Goal: Entertainment & Leisure: Consume media (video, audio)

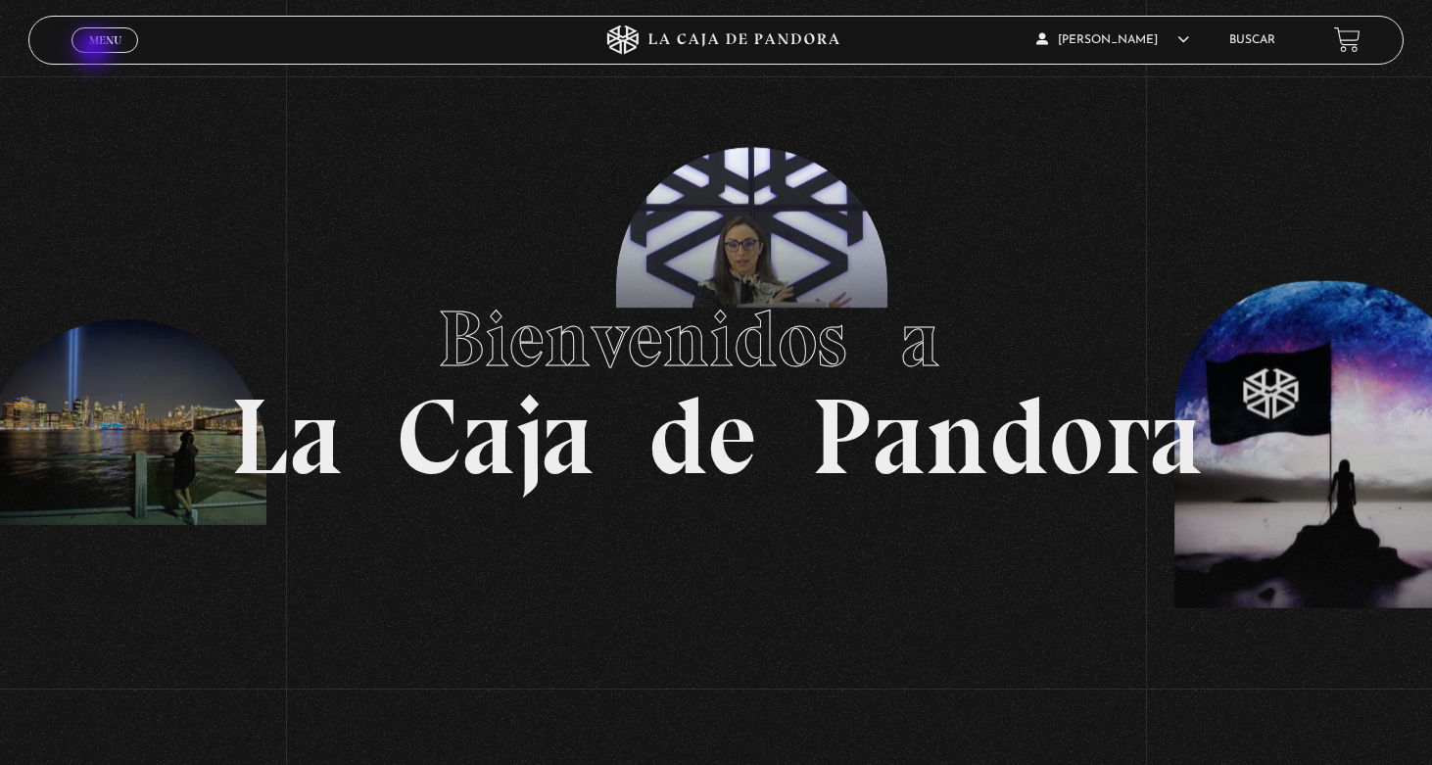
click at [97, 50] on link "Menu Cerrar" at bounding box center [105, 39] width 67 height 25
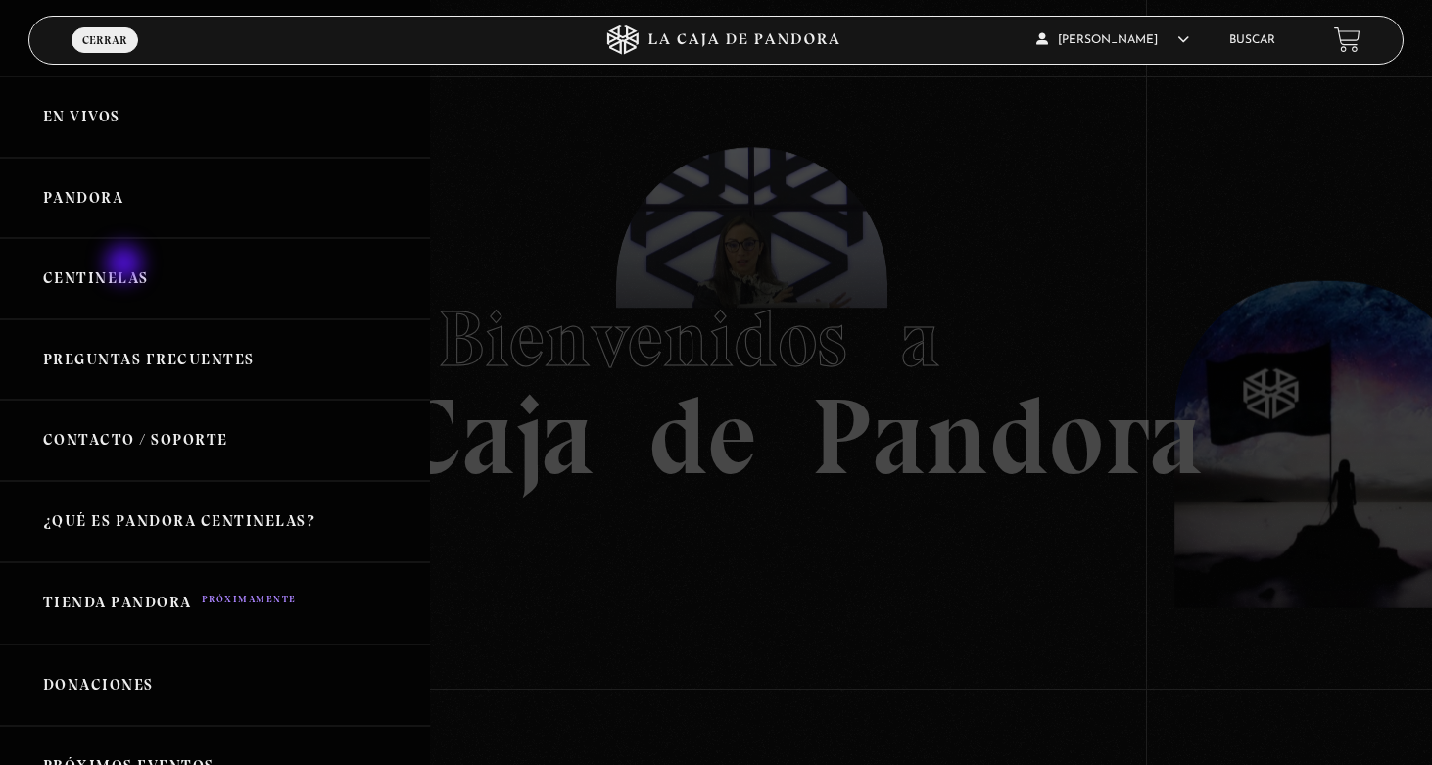
click at [126, 264] on link "Centinelas" at bounding box center [215, 278] width 430 height 81
click at [129, 282] on link "Centinelas" at bounding box center [215, 278] width 430 height 81
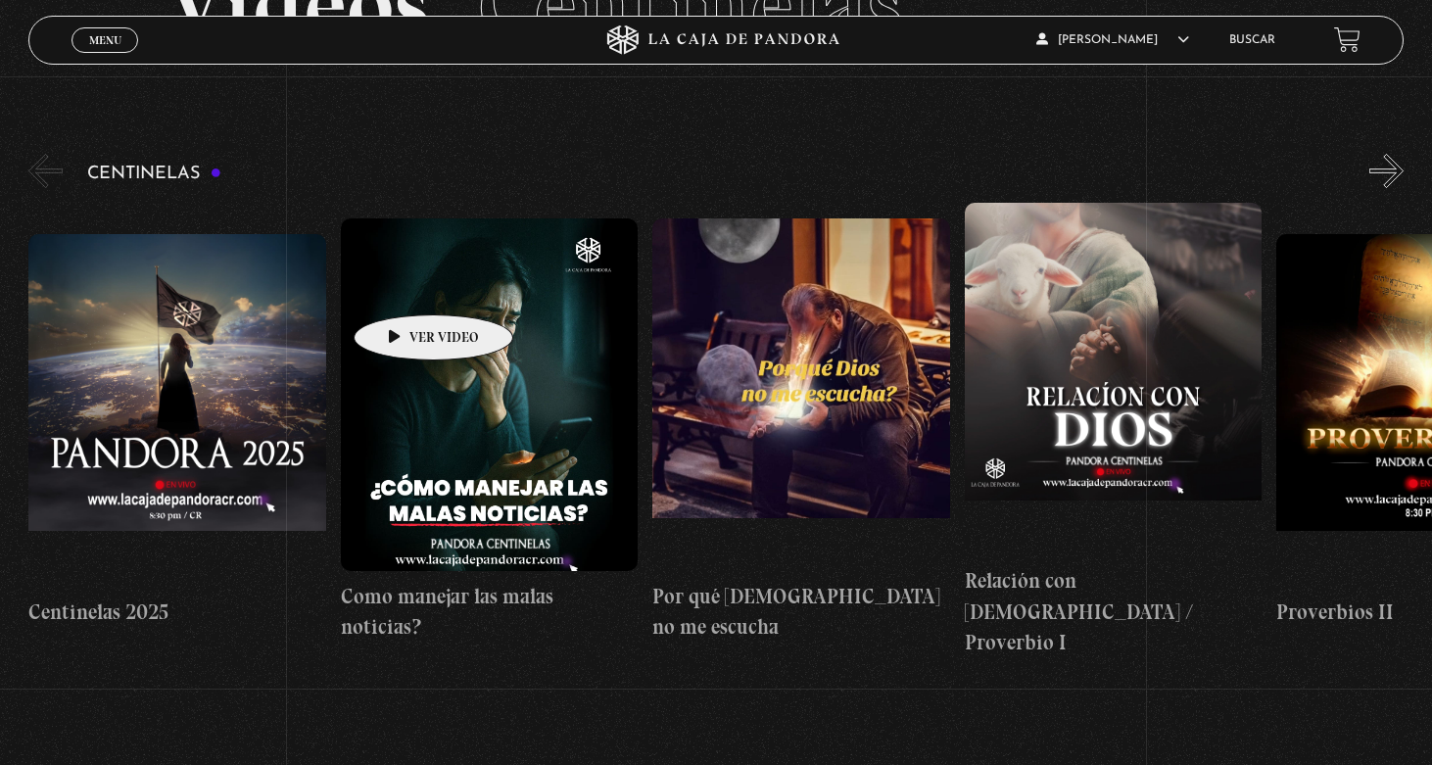
scroll to position [163, 0]
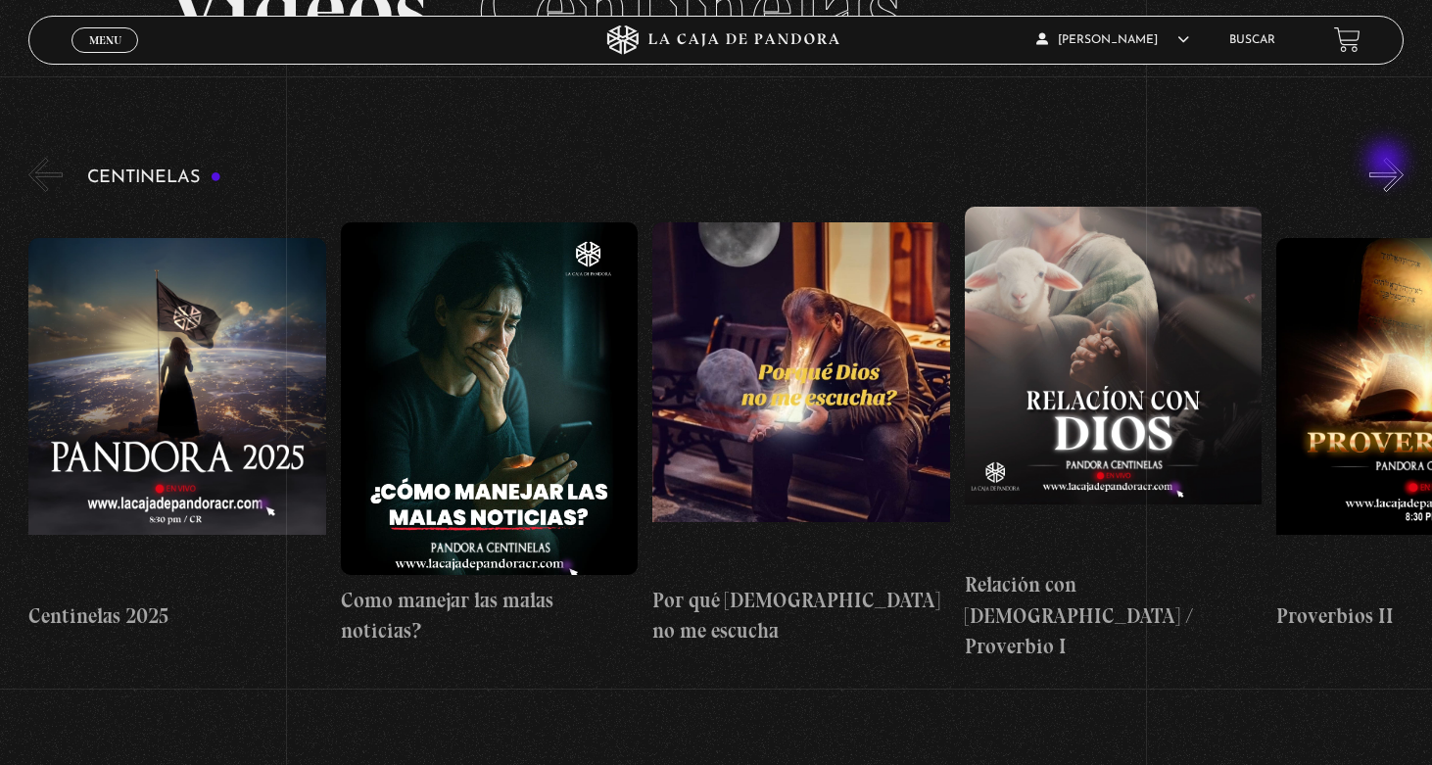
click at [1388, 163] on button "»" at bounding box center [1386, 175] width 34 height 34
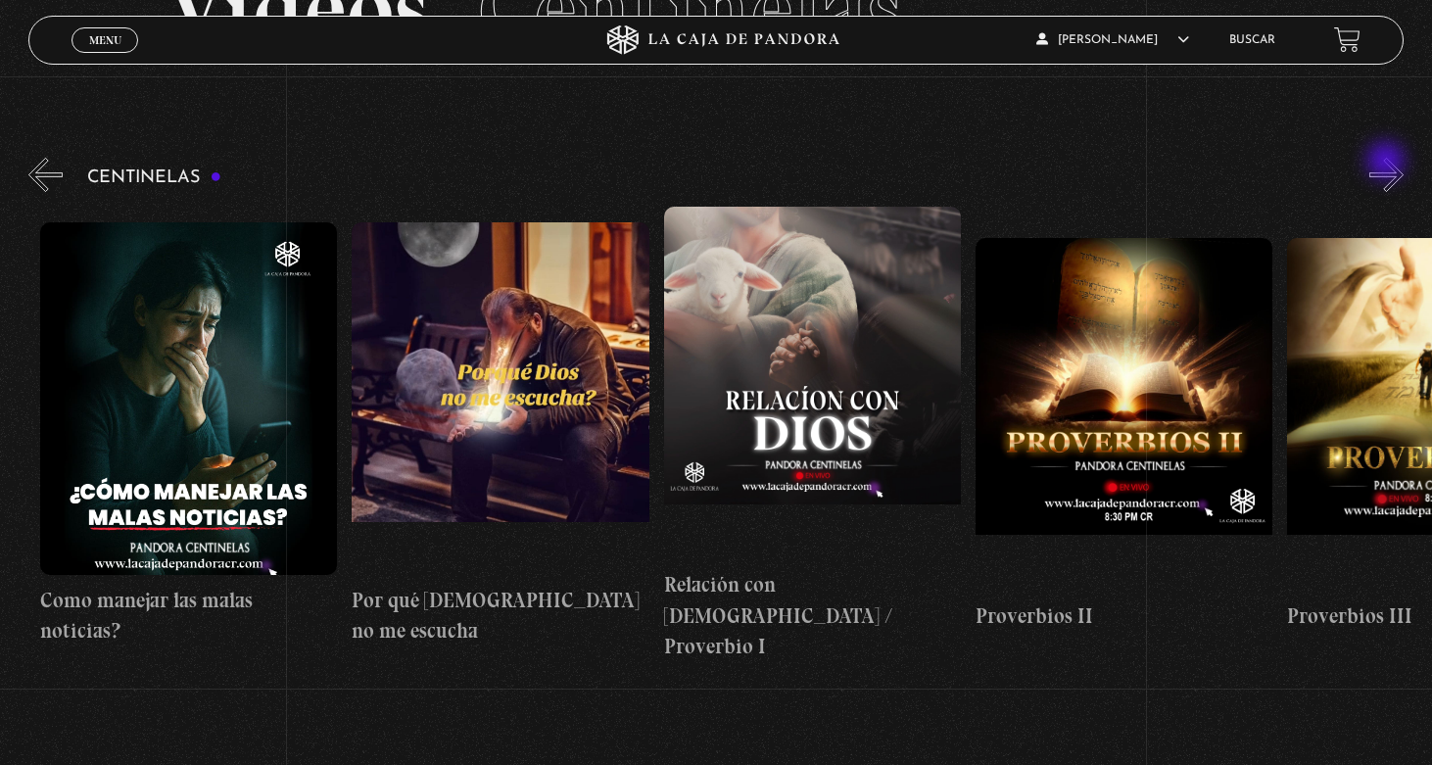
click at [1388, 163] on button "»" at bounding box center [1386, 175] width 34 height 34
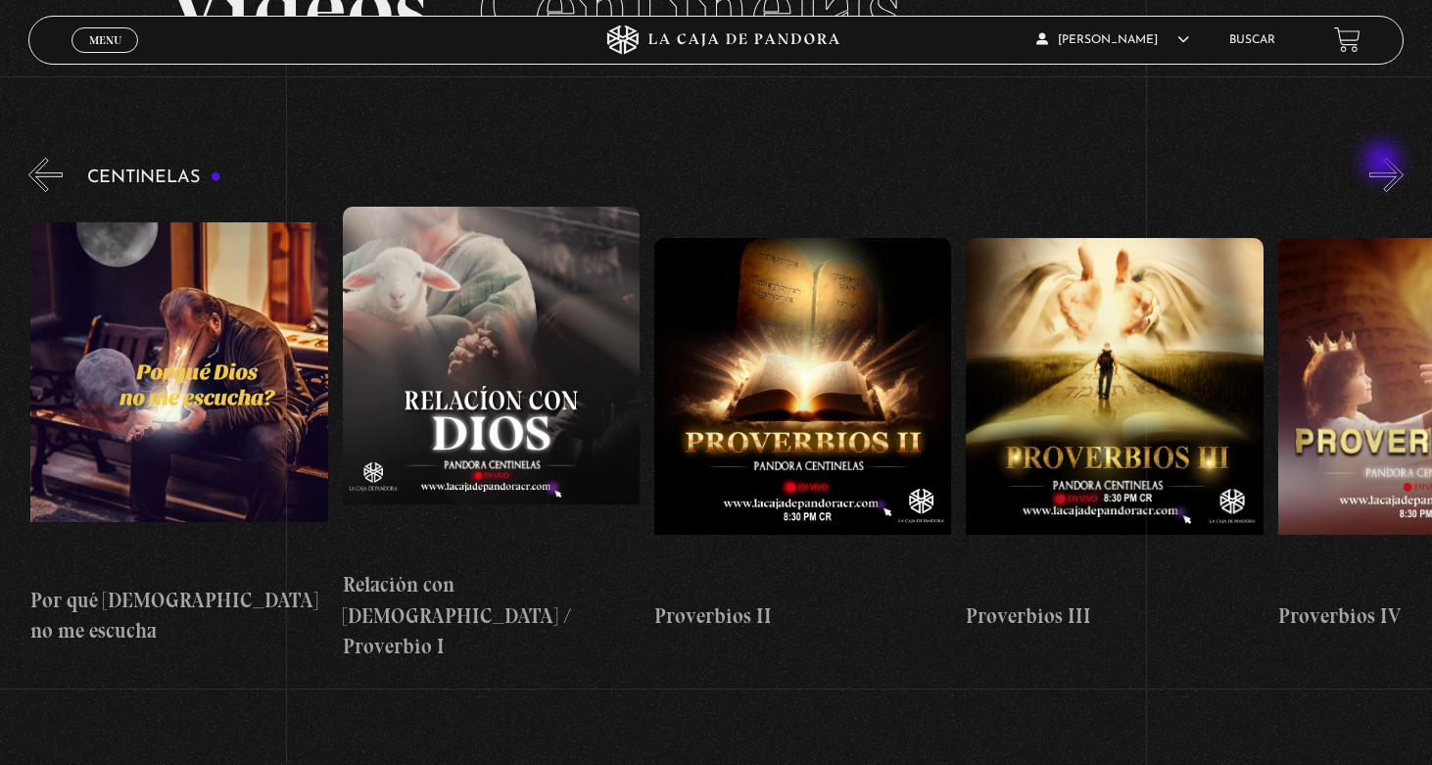
click at [1384, 163] on button "»" at bounding box center [1386, 175] width 34 height 34
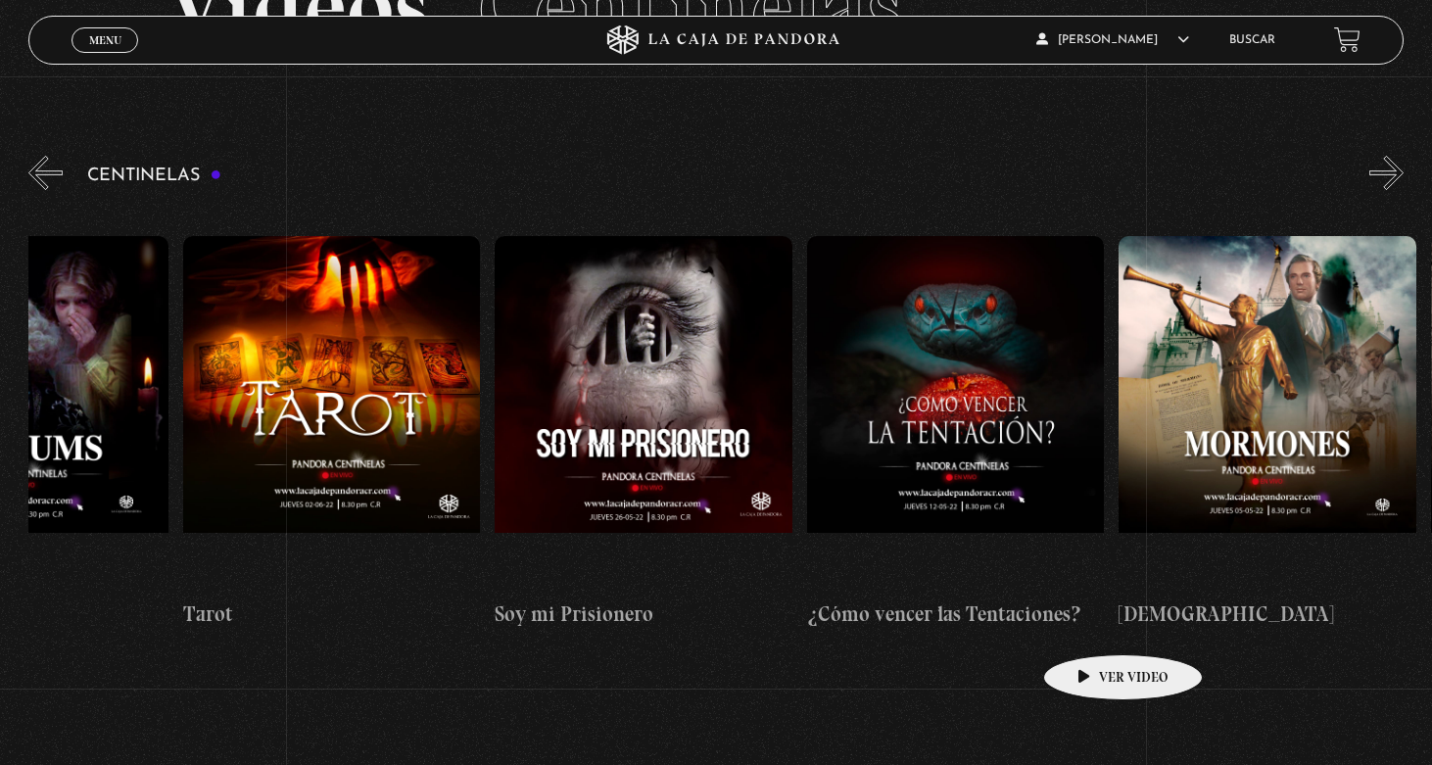
scroll to position [0, 18924]
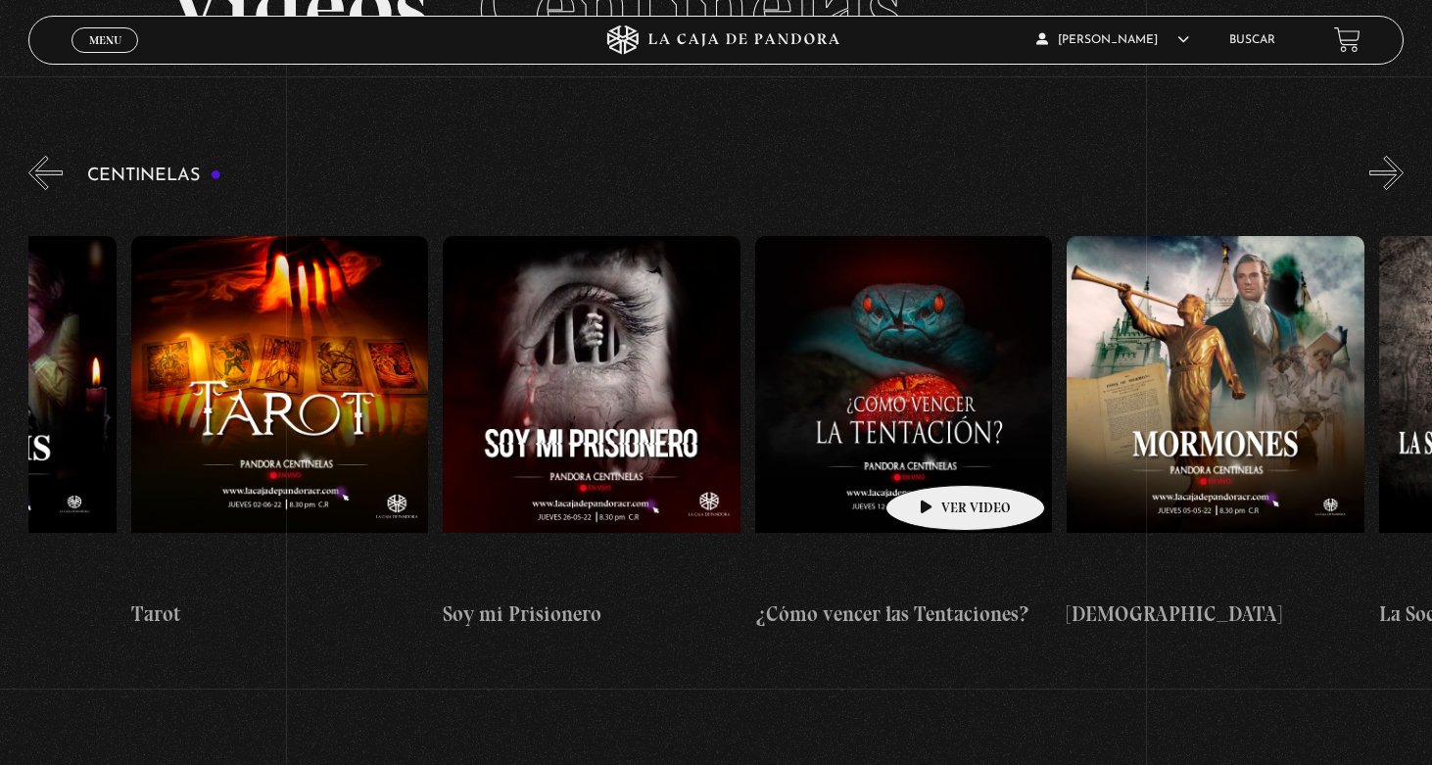
click at [934, 455] on figure at bounding box center [903, 412] width 297 height 353
click at [890, 457] on figure at bounding box center [903, 412] width 297 height 353
